Goal: Navigation & Orientation: Find specific page/section

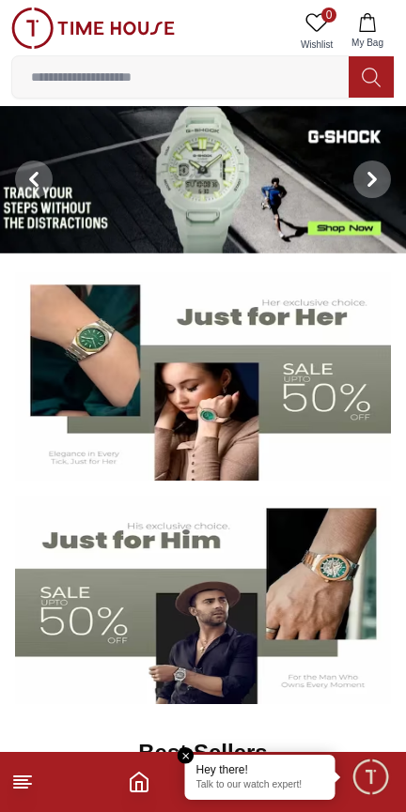
click at [23, 777] on line at bounding box center [22, 777] width 17 height 0
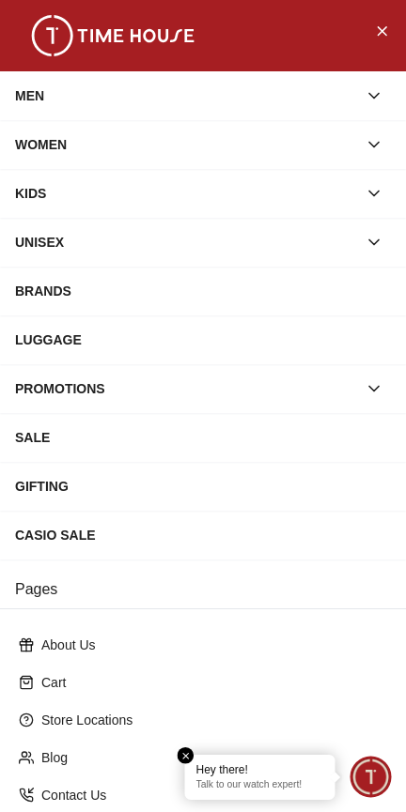
scroll to position [194, 0]
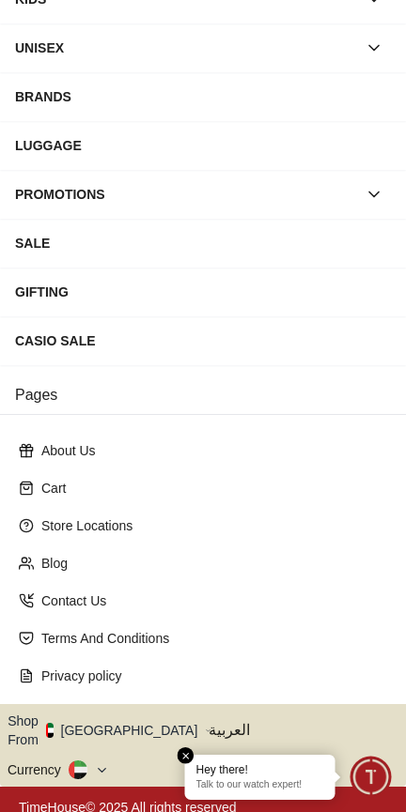
click at [121, 715] on button "Shop From [GEOGRAPHIC_DATA]" at bounding box center [110, 731] width 204 height 38
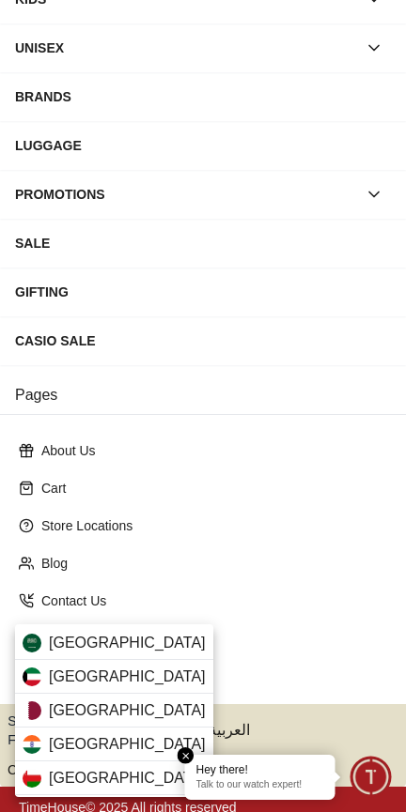
click at [147, 641] on div "[GEOGRAPHIC_DATA]" at bounding box center [114, 644] width 198 height 34
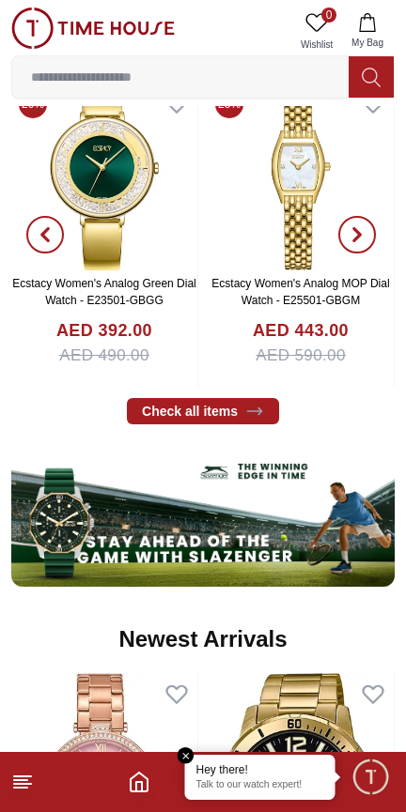
scroll to position [762, 0]
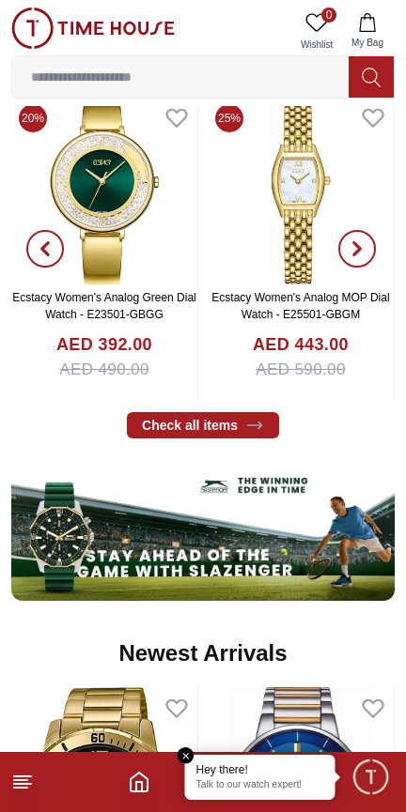
click at [21, 788] on line at bounding box center [20, 788] width 13 height 0
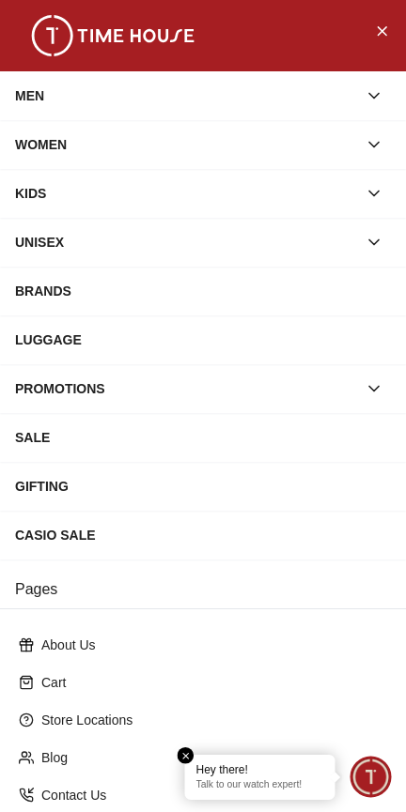
scroll to position [194, 0]
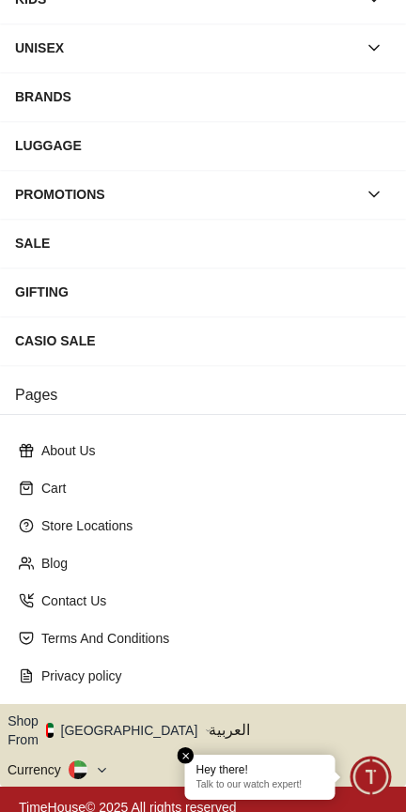
click at [125, 726] on button "Shop From [GEOGRAPHIC_DATA]" at bounding box center [110, 731] width 204 height 38
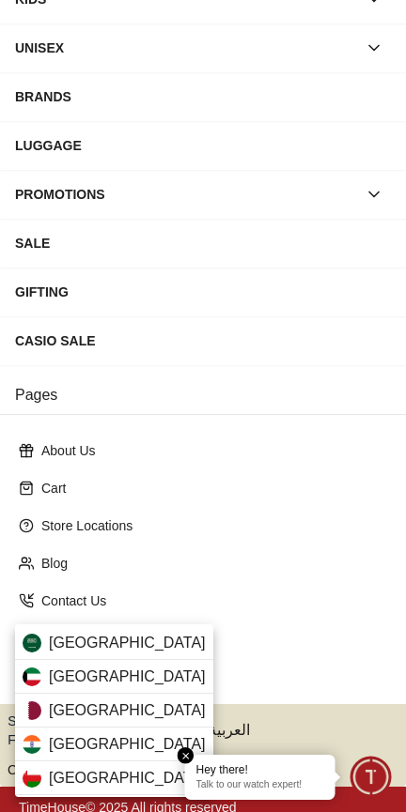
click at [126, 774] on div "[GEOGRAPHIC_DATA]" at bounding box center [114, 779] width 198 height 34
